Goal: Navigation & Orientation: Find specific page/section

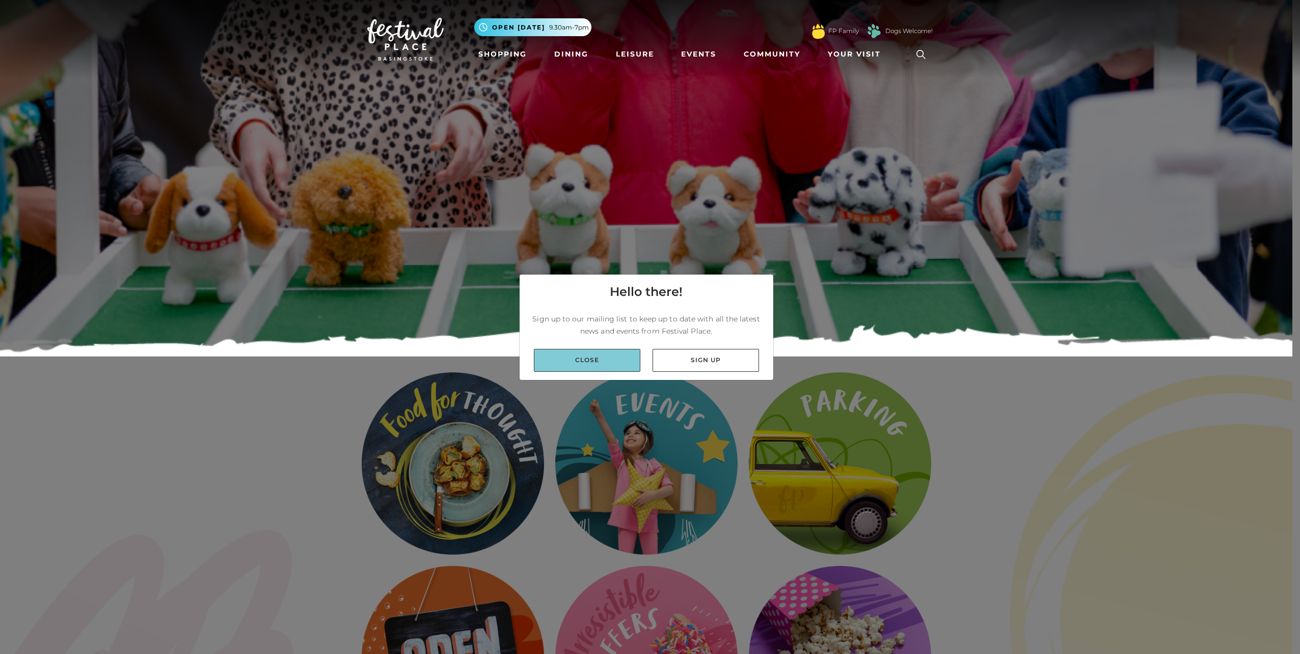
click at [609, 362] on link "Close" at bounding box center [587, 360] width 106 height 23
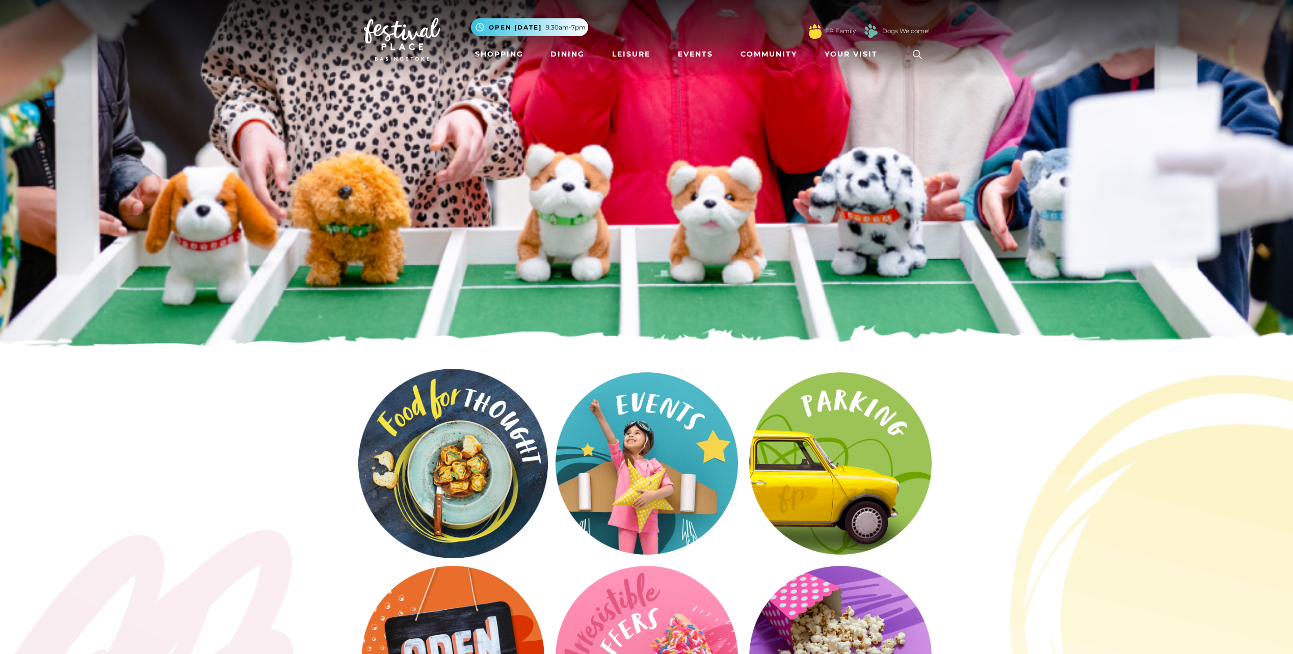
click at [464, 451] on video at bounding box center [453, 464] width 190 height 190
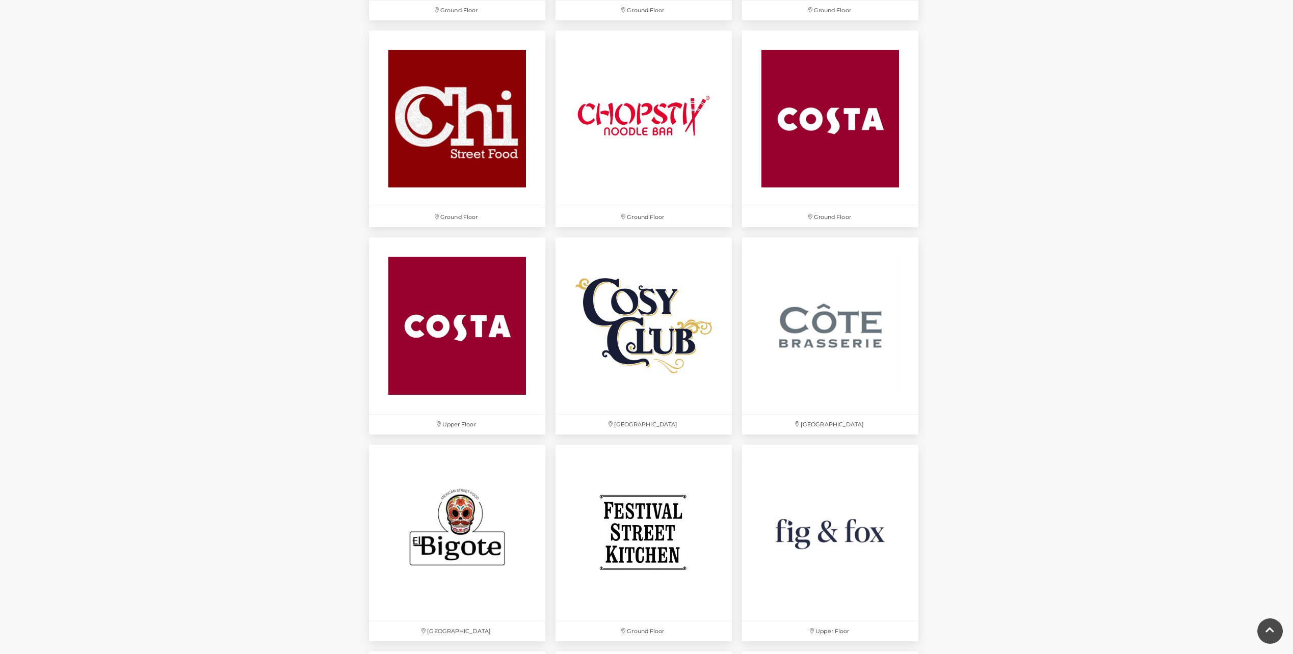
scroll to position [1223, 0]
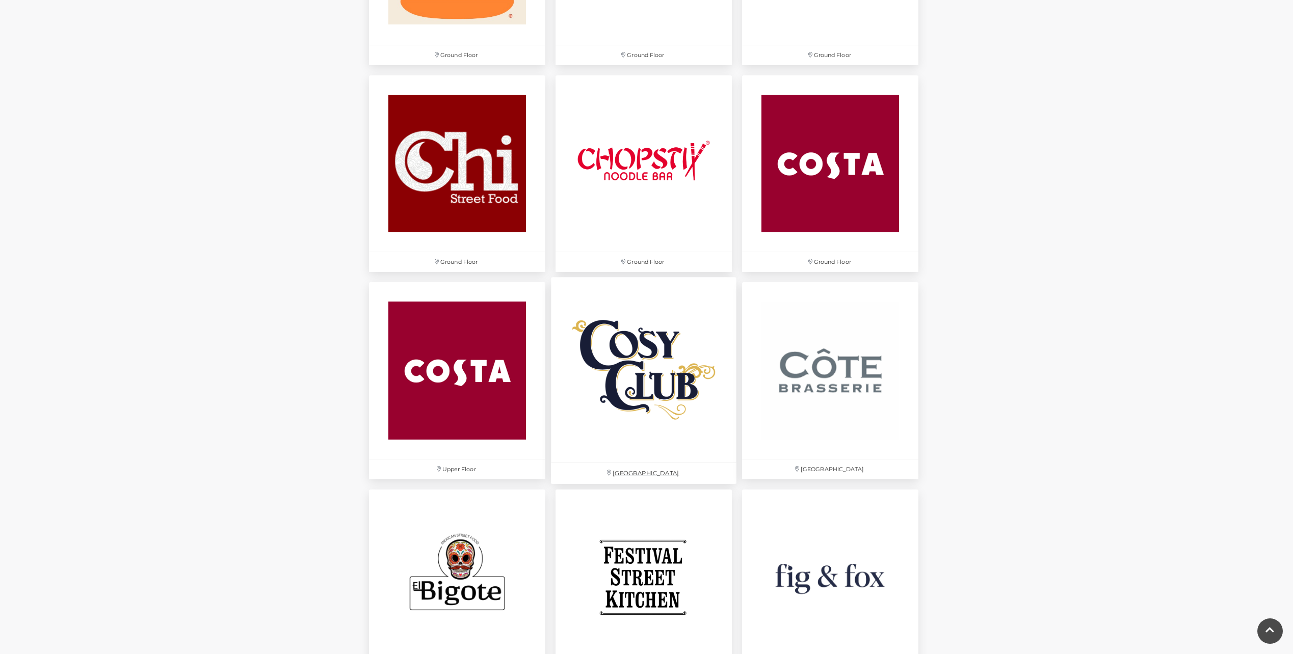
click at [645, 409] on img at bounding box center [643, 370] width 185 height 185
